Goal: Task Accomplishment & Management: Use online tool/utility

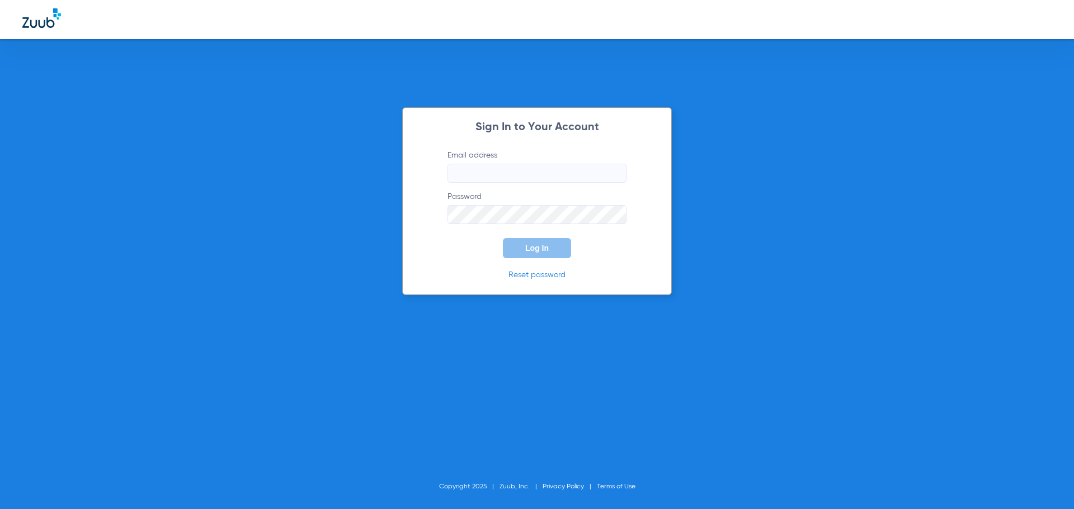
click at [473, 174] on input "Email address" at bounding box center [536, 173] width 179 height 19
type input "[EMAIL_ADDRESS][DOMAIN_NAME]"
click at [503, 238] on button "Log In" at bounding box center [537, 248] width 68 height 20
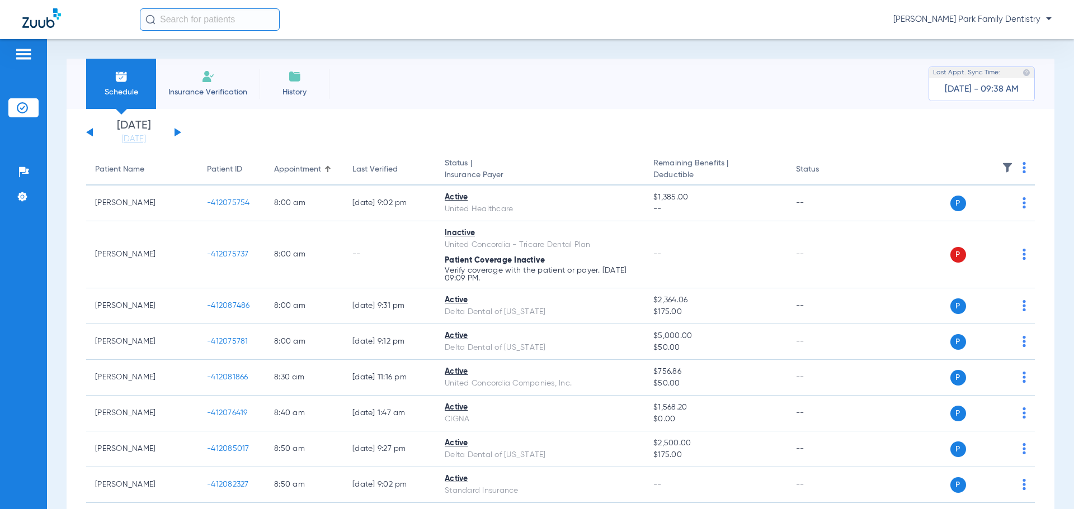
scroll to position [56, 0]
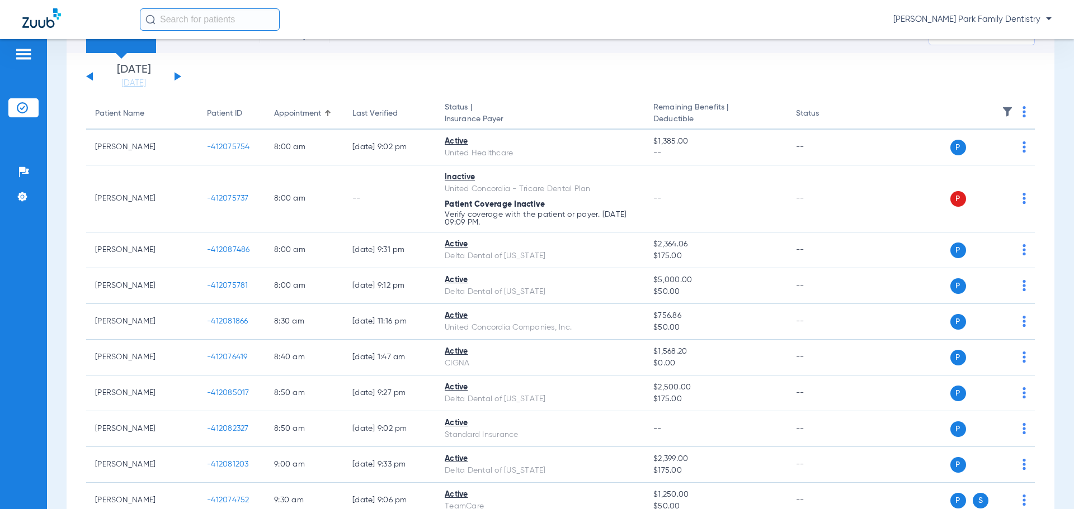
click at [35, 285] on div "Patients Insurance Verification Setup Help Center Settings" at bounding box center [23, 293] width 47 height 509
click at [174, 77] on div "[DATE] [DATE] [DATE] [DATE] [DATE] [DATE] [DATE] [DATE] [DATE] [DATE] [DATE] [D…" at bounding box center [133, 76] width 95 height 25
click at [175, 76] on button at bounding box center [177, 76] width 7 height 8
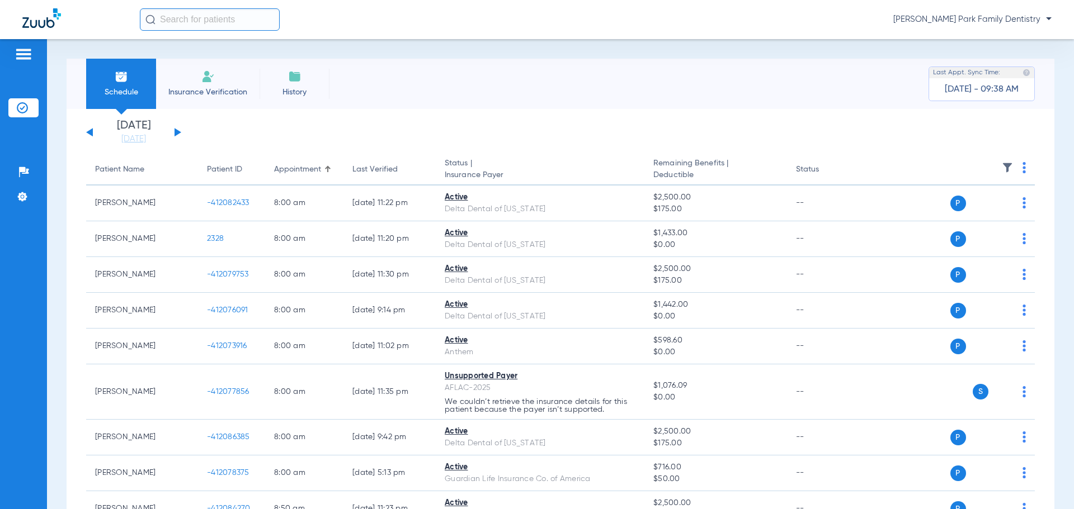
click at [1002, 172] on img at bounding box center [1007, 167] width 11 height 11
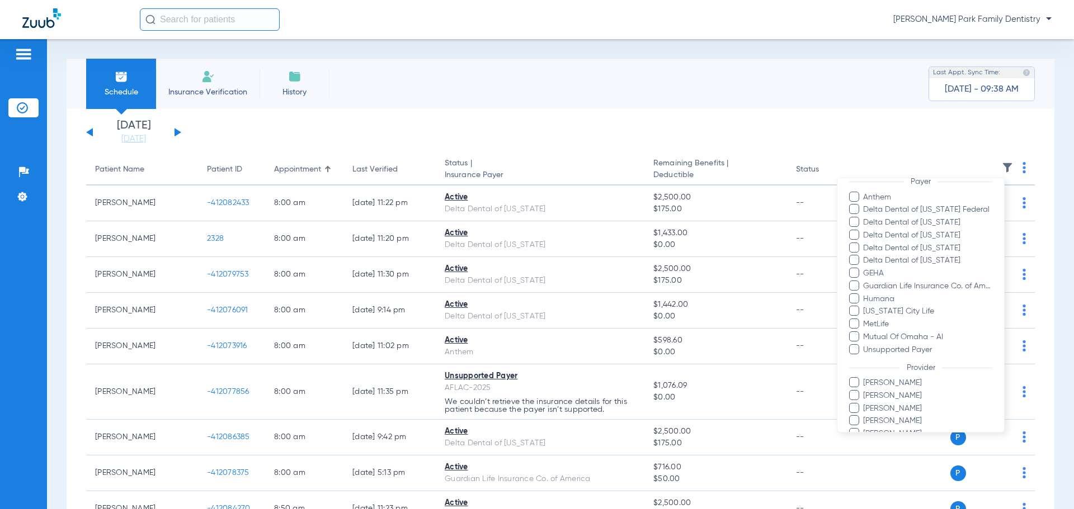
scroll to position [230, 0]
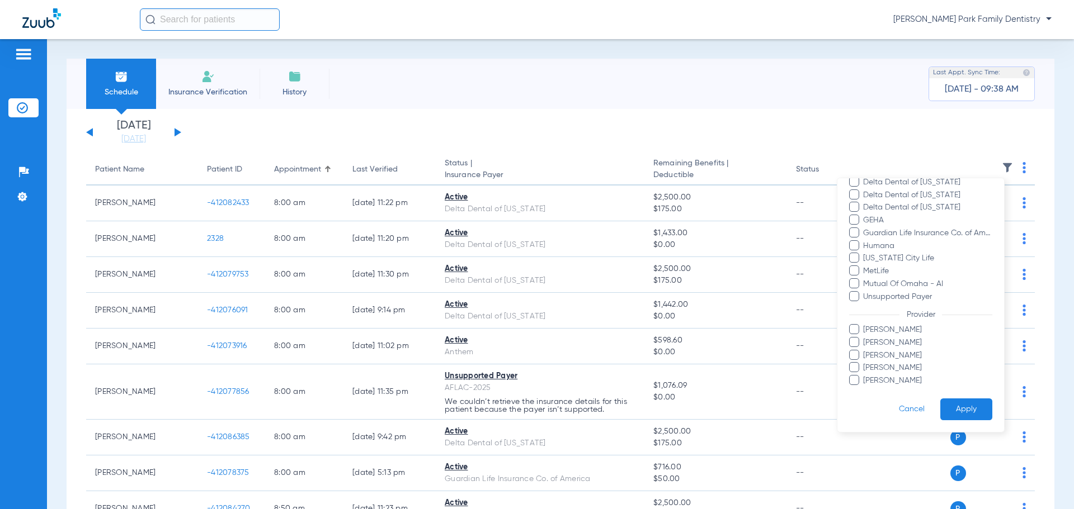
click at [885, 372] on span "[PERSON_NAME]" at bounding box center [927, 368] width 130 height 12
click at [865, 376] on input "[PERSON_NAME]" at bounding box center [865, 376] width 0 height 0
click at [885, 369] on span "[PERSON_NAME]" at bounding box center [927, 368] width 130 height 12
click at [865, 376] on input "[PERSON_NAME]" at bounding box center [865, 376] width 0 height 0
click at [885, 381] on span "[PERSON_NAME]" at bounding box center [927, 381] width 130 height 12
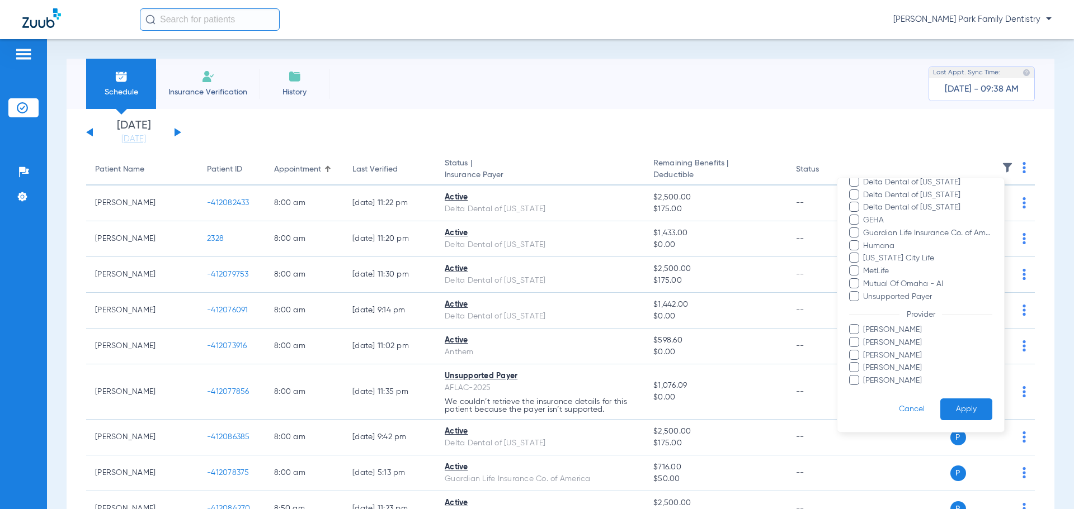
click at [865, 389] on input "[PERSON_NAME]" at bounding box center [865, 389] width 0 height 0
click at [951, 409] on button "Apply" at bounding box center [966, 410] width 52 height 22
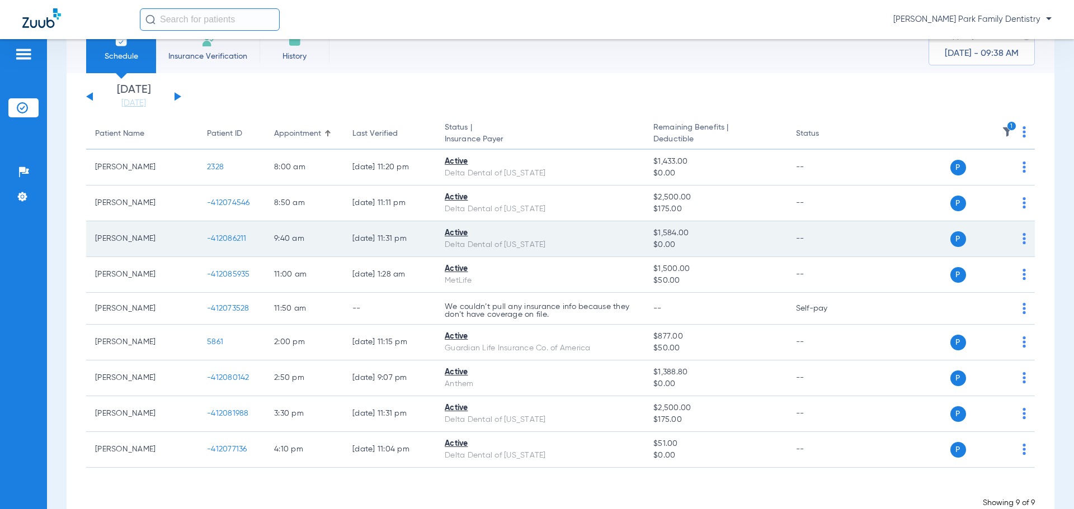
scroll to position [56, 0]
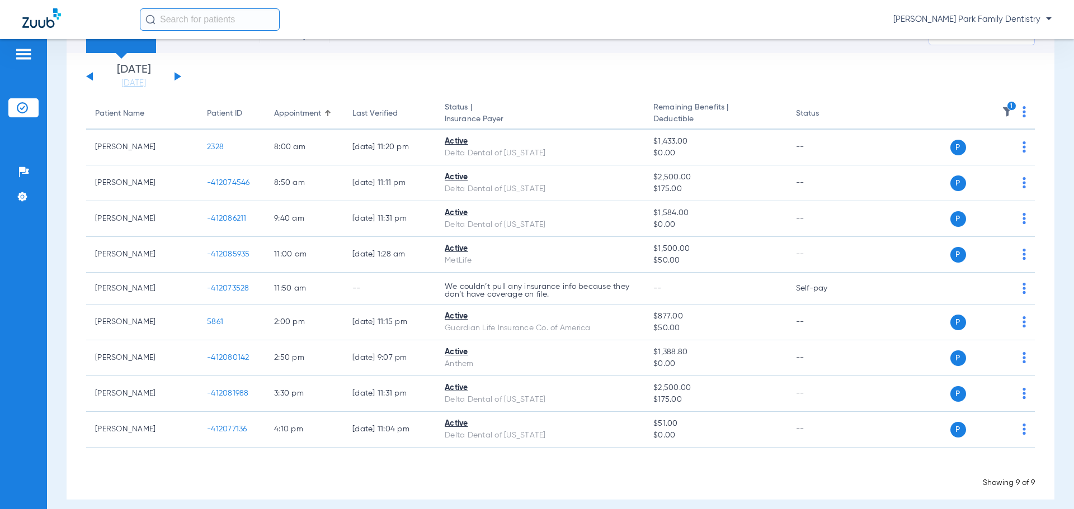
click at [481, 27] on div "[PERSON_NAME] Park Family Dentistry" at bounding box center [596, 19] width 912 height 22
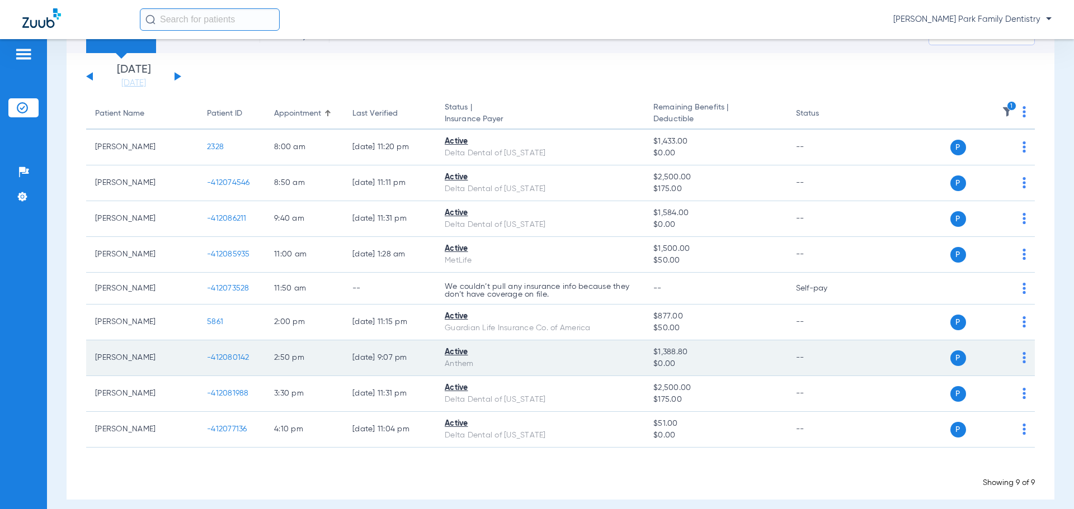
click at [224, 357] on span "-412080142" at bounding box center [228, 358] width 43 height 8
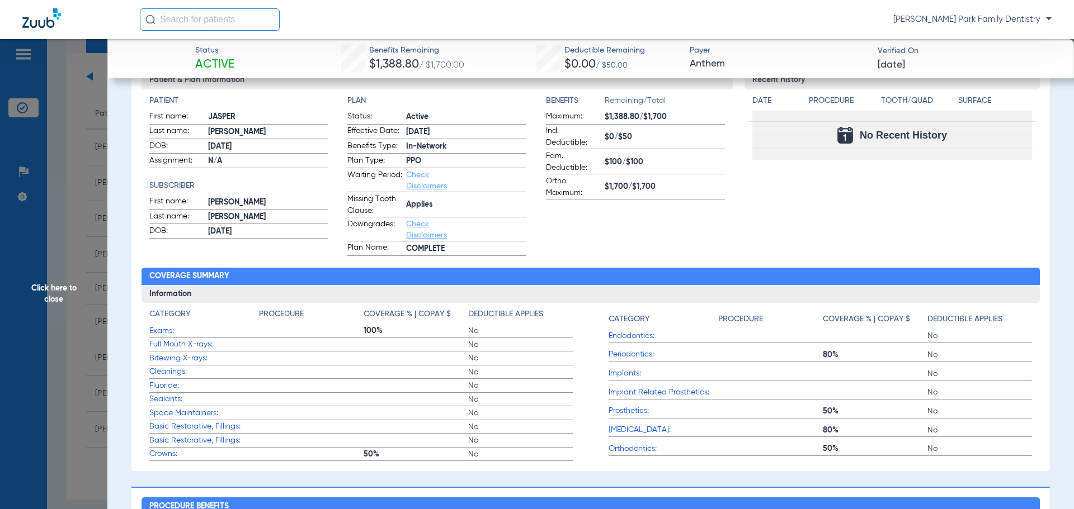
scroll to position [0, 0]
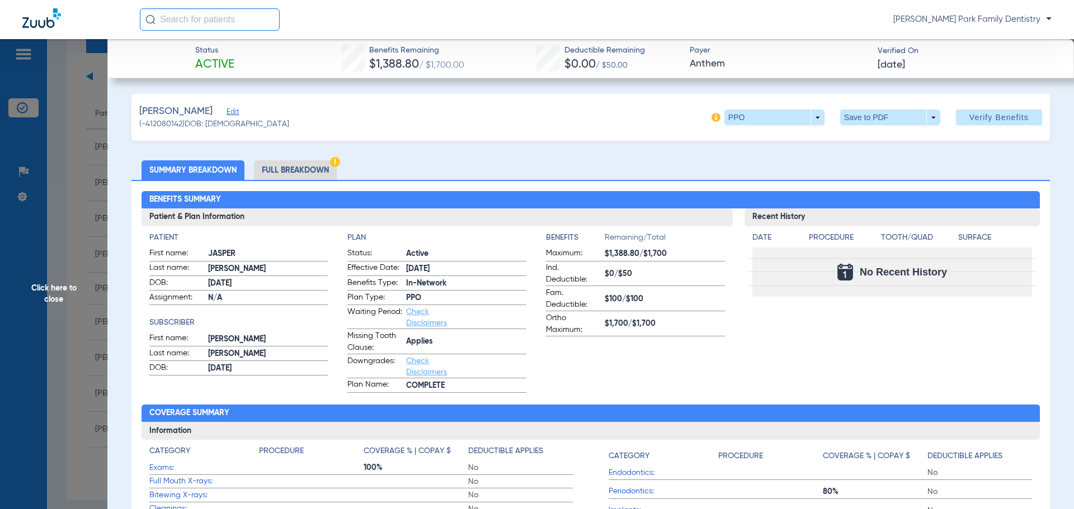
click at [48, 286] on span "Click here to close" at bounding box center [53, 293] width 107 height 509
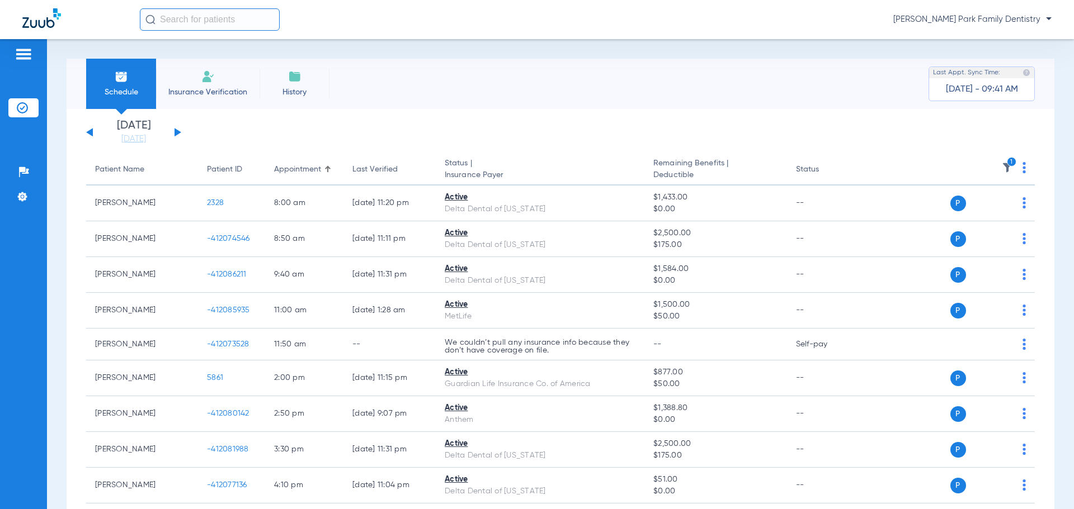
click at [1007, 165] on icon "1" at bounding box center [1012, 162] width 10 height 10
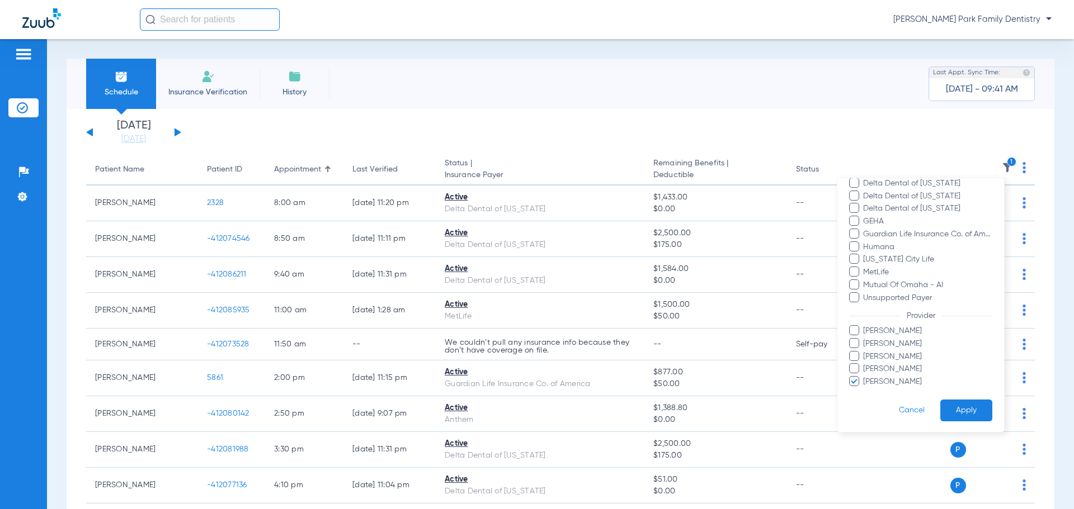
scroll to position [230, 0]
click at [883, 383] on span "[PERSON_NAME]" at bounding box center [927, 381] width 130 height 12
click at [865, 389] on input "[PERSON_NAME]" at bounding box center [865, 389] width 0 height 0
click at [883, 338] on span "[PERSON_NAME]" at bounding box center [927, 343] width 130 height 12
click at [865, 351] on input "[PERSON_NAME]" at bounding box center [865, 351] width 0 height 0
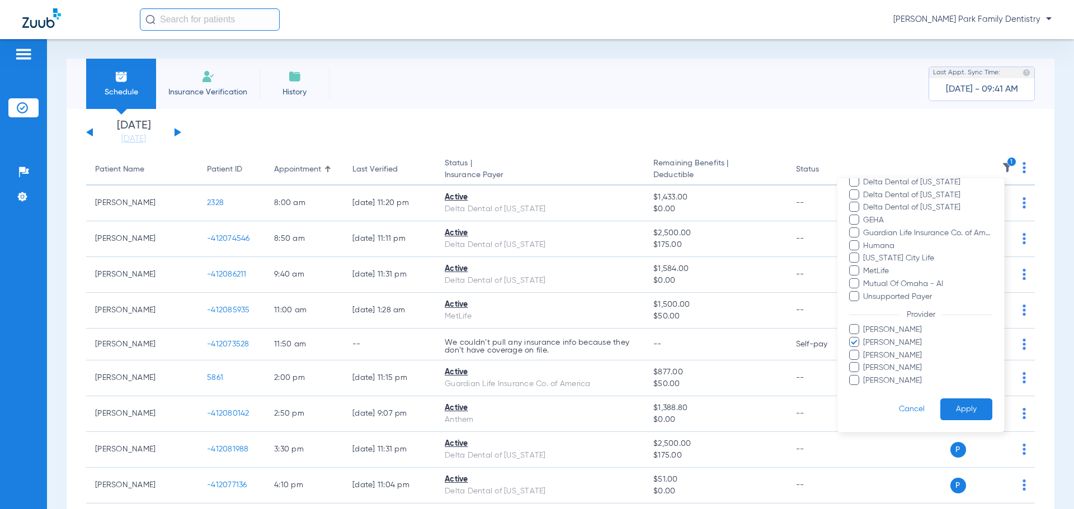
click at [950, 403] on button "Apply" at bounding box center [966, 410] width 52 height 22
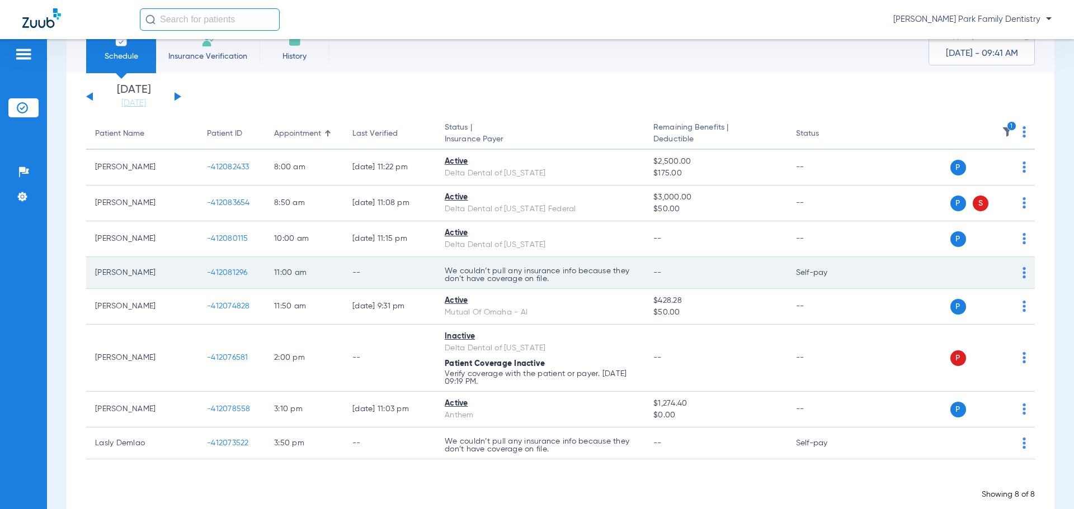
scroll to position [56, 0]
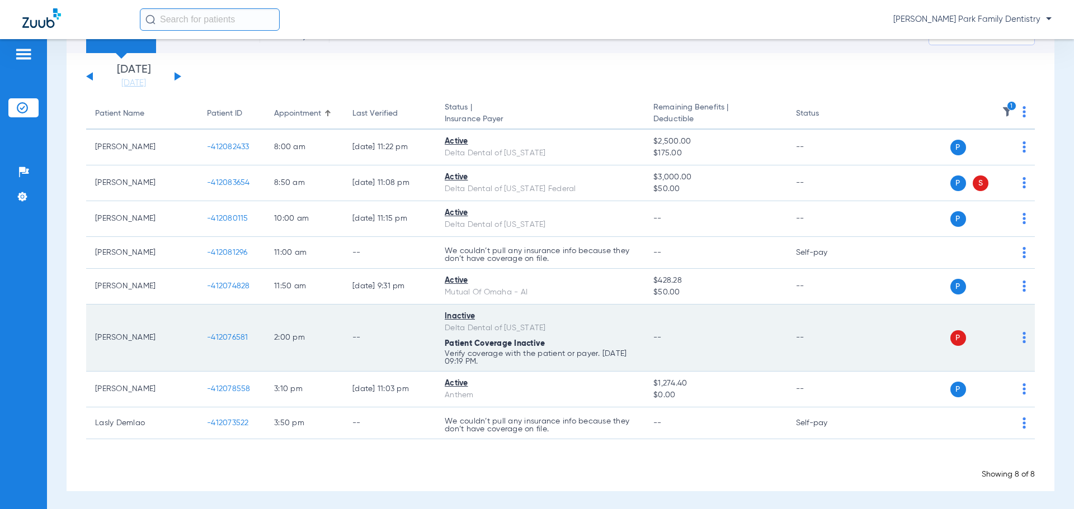
click at [232, 340] on span "-412076581" at bounding box center [227, 338] width 41 height 8
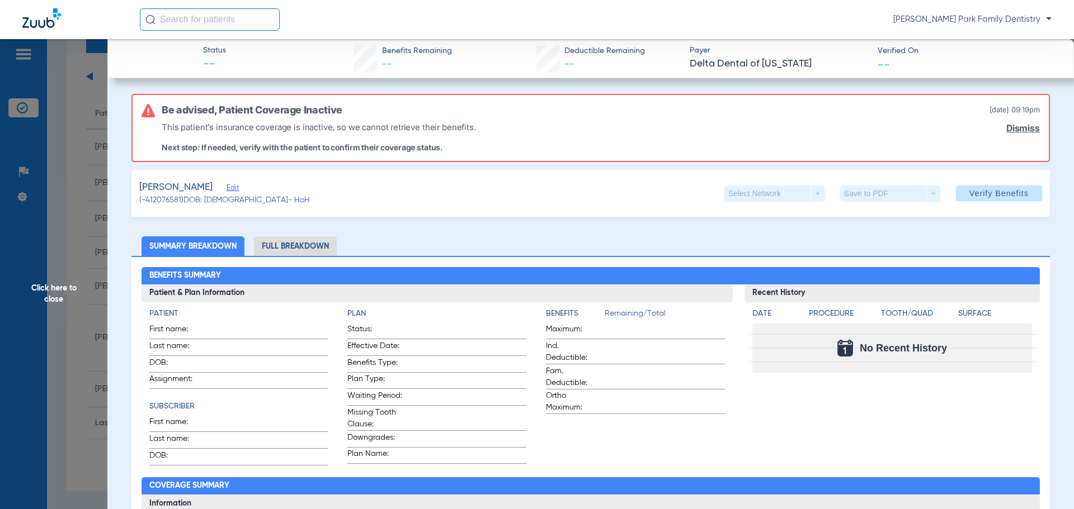
click at [75, 289] on span "Click here to close" at bounding box center [53, 293] width 107 height 509
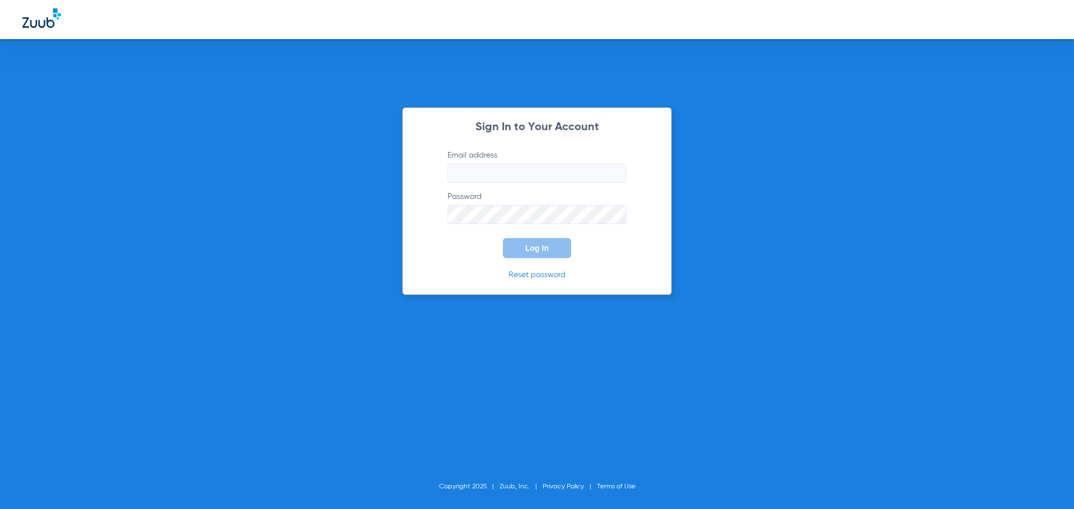
click at [555, 172] on input "Email address" at bounding box center [536, 173] width 179 height 19
type input "[EMAIL_ADDRESS][DOMAIN_NAME]"
click at [503, 238] on button "Log In" at bounding box center [537, 248] width 68 height 20
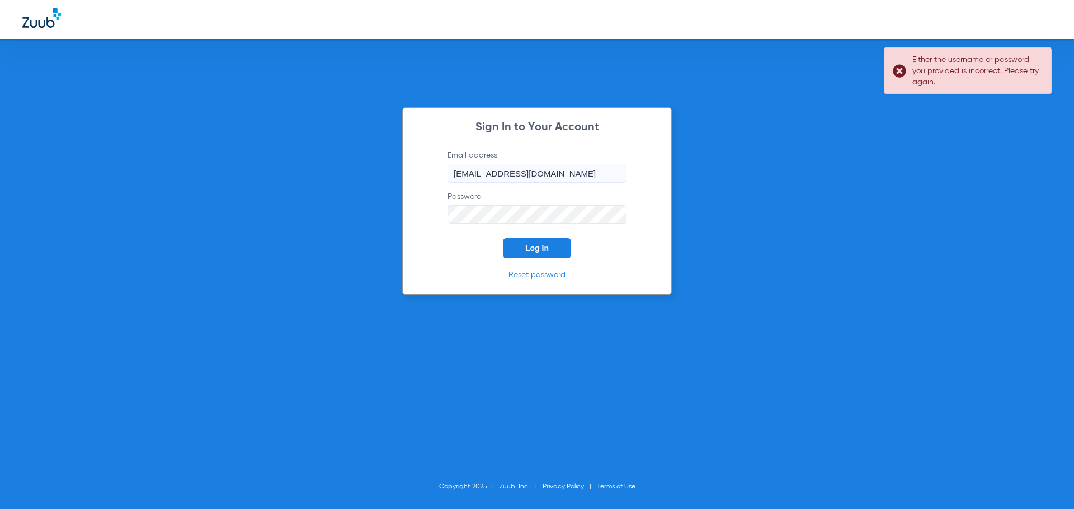
click at [503, 238] on button "Log In" at bounding box center [537, 248] width 68 height 20
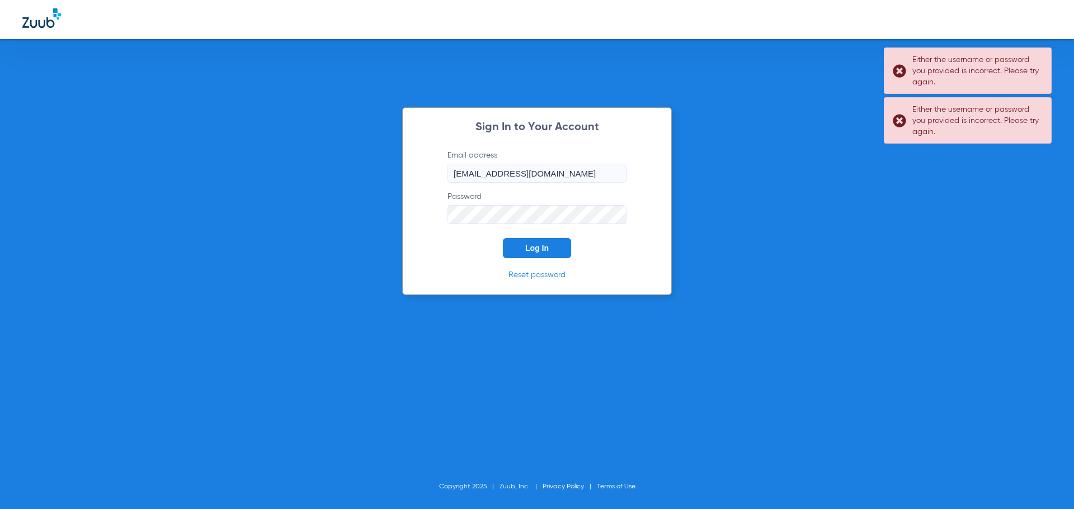
click at [394, 215] on div "Sign In to Your Account Email address [EMAIL_ADDRESS][DOMAIN_NAME] Password Log…" at bounding box center [537, 254] width 1074 height 509
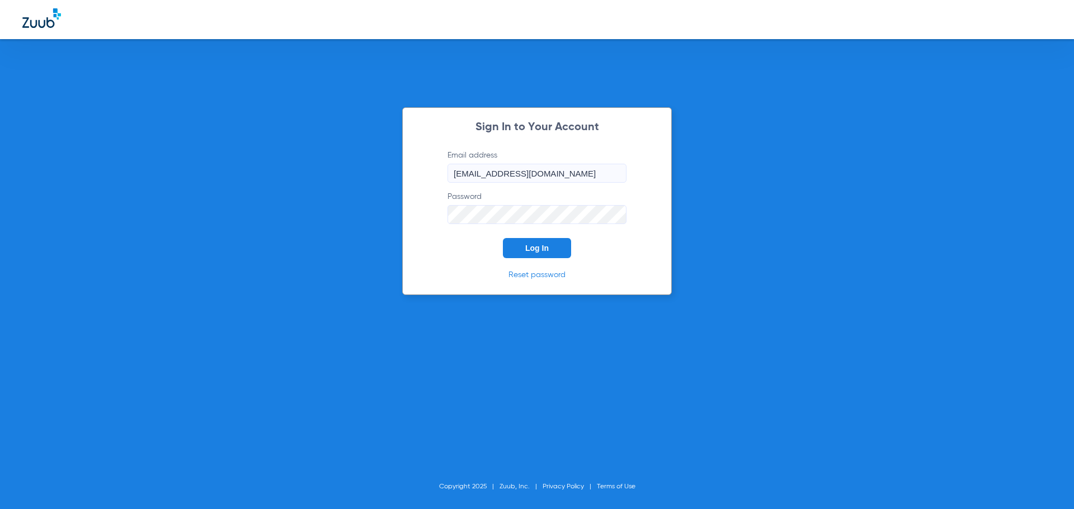
click at [503, 238] on button "Log In" at bounding box center [537, 248] width 68 height 20
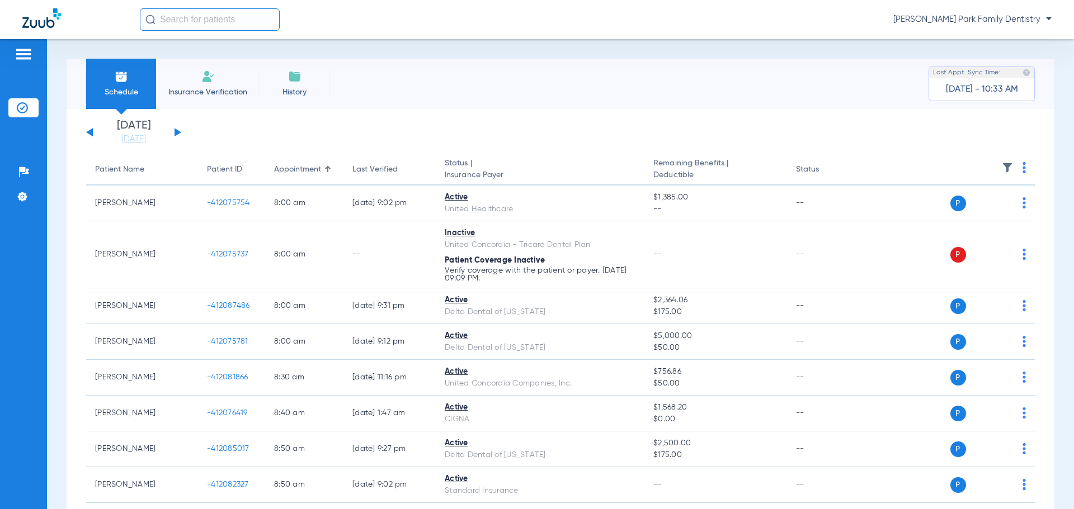
click at [177, 128] on div "[DATE] [DATE] [DATE] [DATE] [DATE] [DATE] [DATE] [DATE] [DATE] [DATE] [DATE] [D…" at bounding box center [133, 132] width 95 height 25
click at [177, 130] on button at bounding box center [177, 132] width 7 height 8
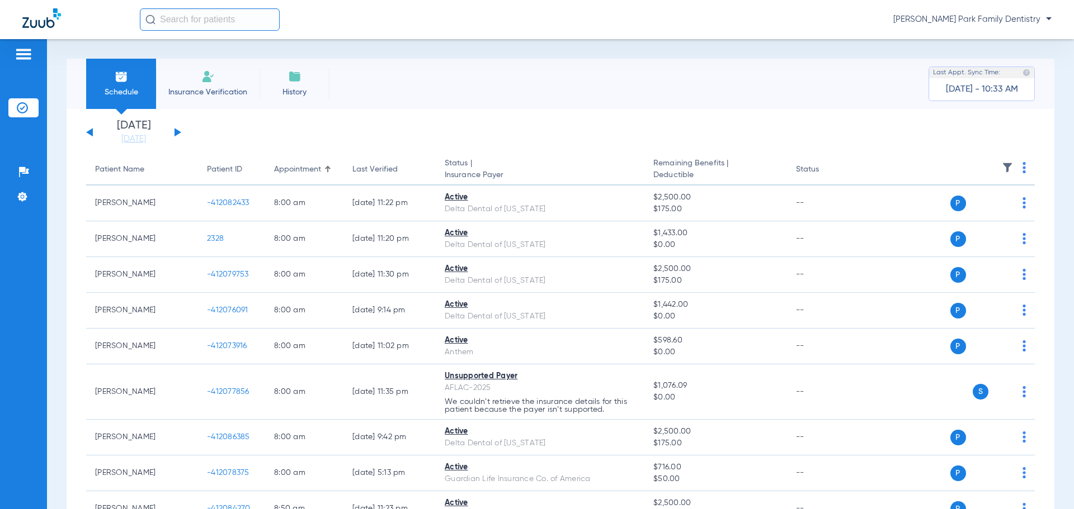
click at [1002, 166] on img at bounding box center [1007, 167] width 11 height 11
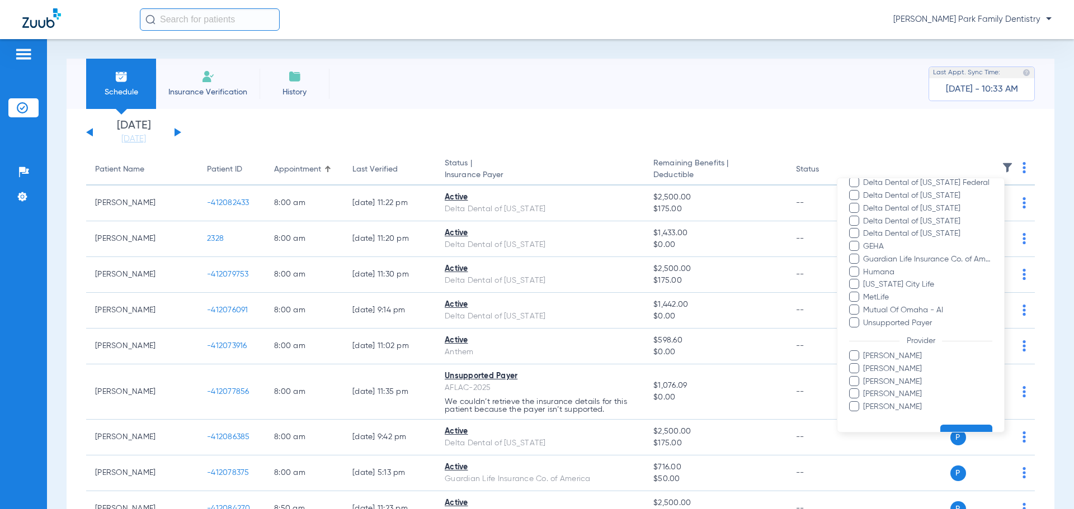
scroll to position [230, 0]
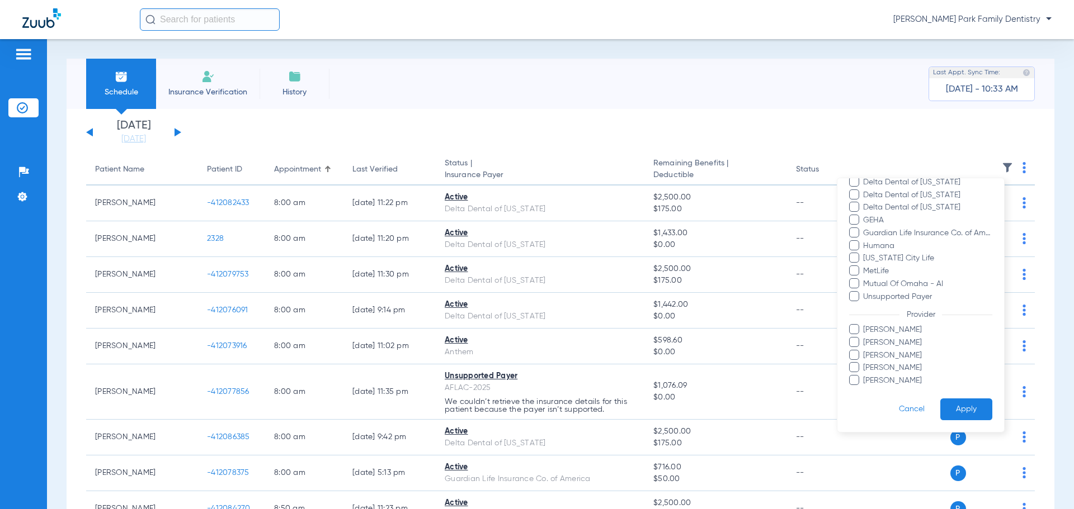
click at [887, 341] on span "[PERSON_NAME]" at bounding box center [927, 343] width 130 height 12
click at [865, 351] on input "[PERSON_NAME]" at bounding box center [865, 351] width 0 height 0
click at [952, 409] on button "Apply" at bounding box center [966, 410] width 52 height 22
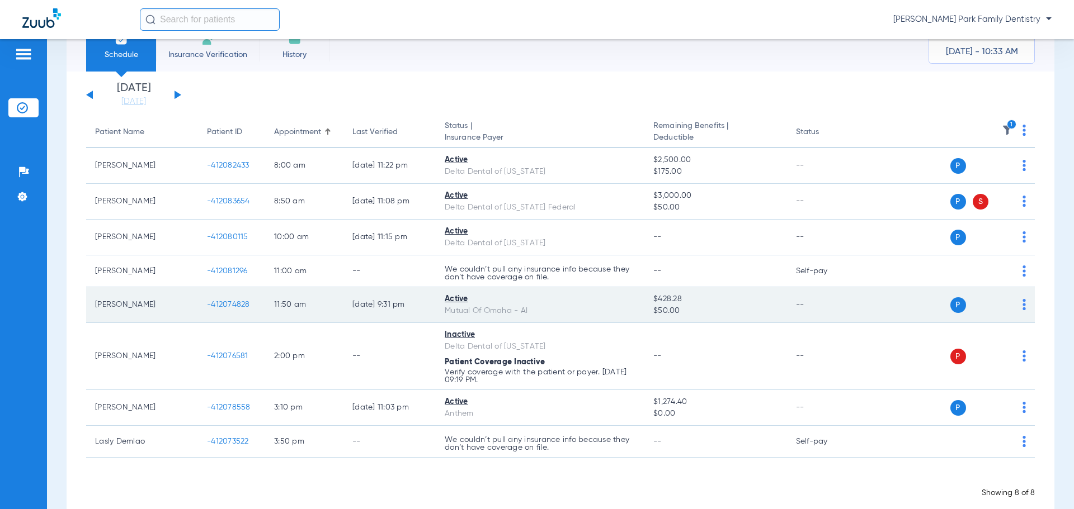
scroll to position [58, 0]
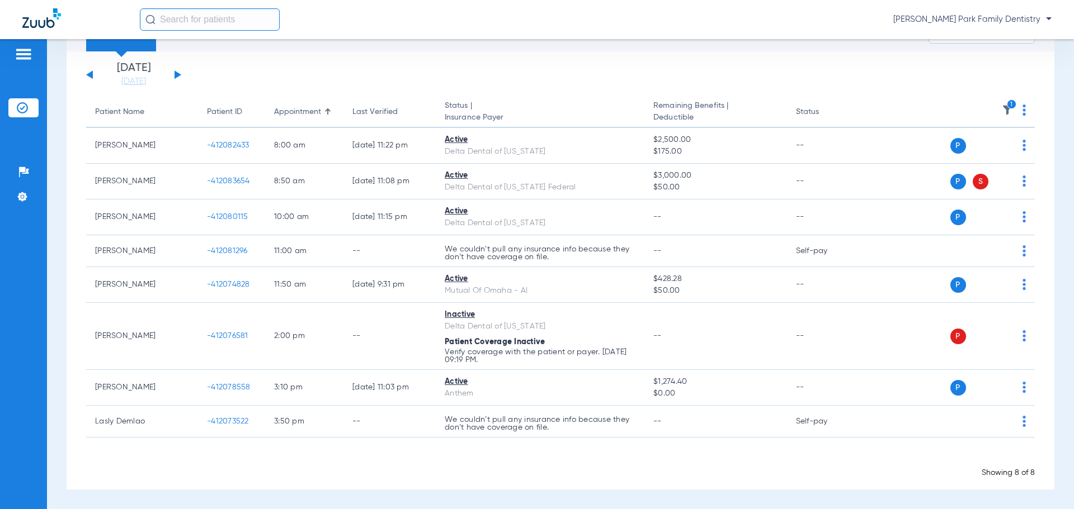
click at [479, 70] on app-single-date-navigator "[DATE] [DATE] [DATE] [DATE] [DATE] [DATE] [DATE] [DATE] [DATE] [DATE] [DATE] [D…" at bounding box center [560, 75] width 948 height 25
click at [420, 61] on div "[DATE] [DATE] [DATE] [DATE] [DATE] [DATE] [DATE] [DATE] [DATE] [DATE] [DATE] [D…" at bounding box center [561, 270] width 988 height 438
click at [633, 45] on div "Schedule Insurance Verification History Last Appt. Sync Time: [DATE] - 10:48 AM" at bounding box center [561, 26] width 988 height 50
